Goal: Transaction & Acquisition: Purchase product/service

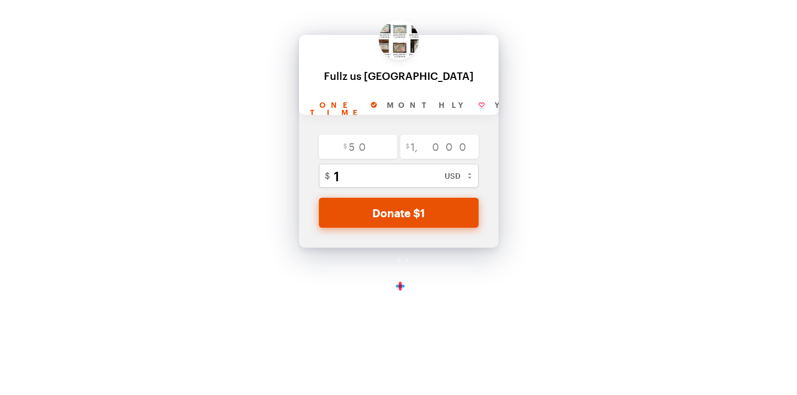
click at [128, 234] on div "Back Back Fullz us uk For your generous donation of $1 One time Monthly Yearly …" at bounding box center [398, 150] width 797 height 301
drag, startPoint x: 420, startPoint y: 109, endPoint x: 428, endPoint y: 107, distance: 7.6
click at [420, 108] on input "Monthly" at bounding box center [436, 105] width 108 height 18
radio input "true"
click at [481, 105] on input "Yearly" at bounding box center [530, 105] width 99 height 18
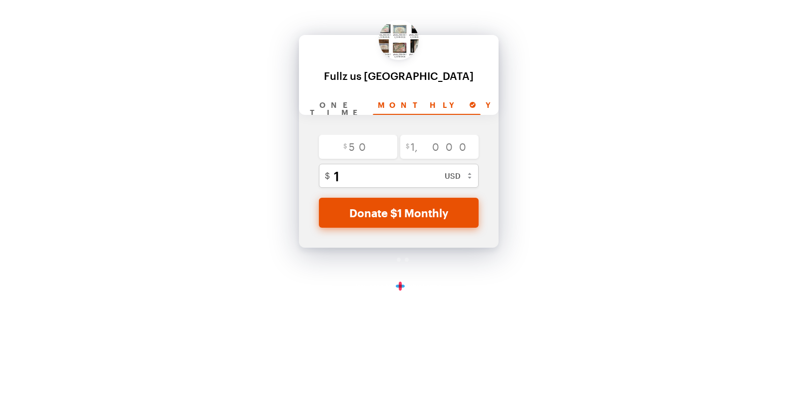
radio input "true"
click at [346, 102] on input "One time" at bounding box center [339, 105] width 68 height 18
radio input "true"
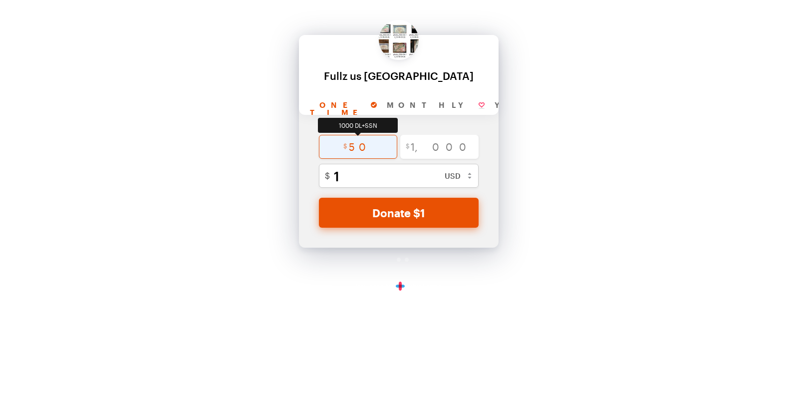
click at [385, 148] on input "radio" at bounding box center [358, 147] width 78 height 24
radio input "true"
type input "50"
